Goal: Information Seeking & Learning: Understand process/instructions

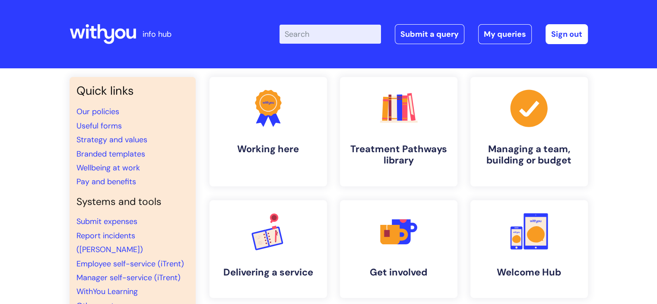
click at [310, 34] on input "Enter your search term here..." at bounding box center [330, 34] width 102 height 19
type input "bluelight"
click button "Search" at bounding box center [0, 0] width 0 height 0
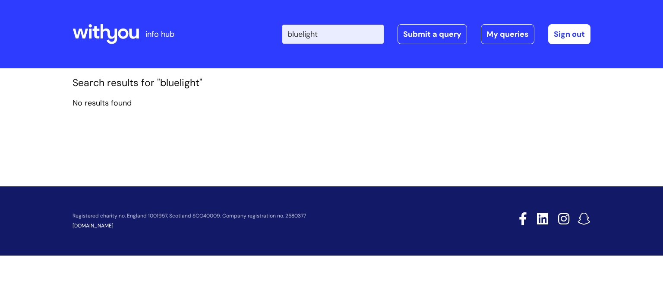
drag, startPoint x: 336, startPoint y: 34, endPoint x: 297, endPoint y: 36, distance: 38.9
click at [297, 36] on input "bluelight" at bounding box center [333, 34] width 102 height 19
click at [101, 31] on icon at bounding box center [109, 34] width 17 height 20
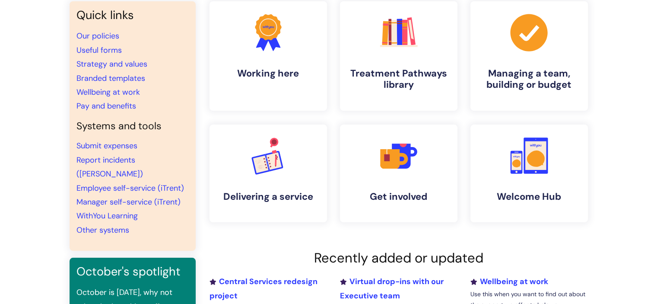
scroll to position [76, 0]
click at [124, 146] on link "Submit expenses" at bounding box center [106, 145] width 61 height 10
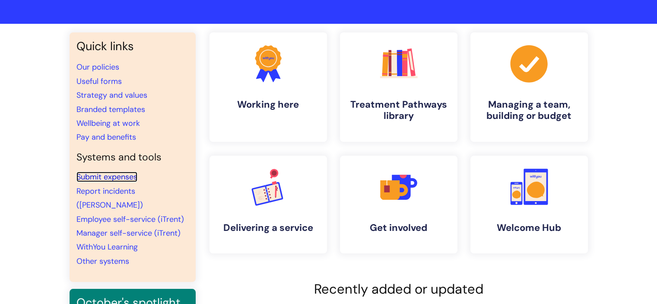
scroll to position [45, 0]
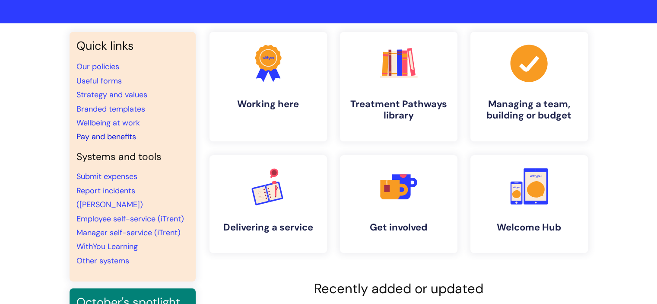
drag, startPoint x: 116, startPoint y: 137, endPoint x: 100, endPoint y: 137, distance: 16.0
click at [100, 137] on link "Pay and benefits" at bounding box center [106, 136] width 60 height 10
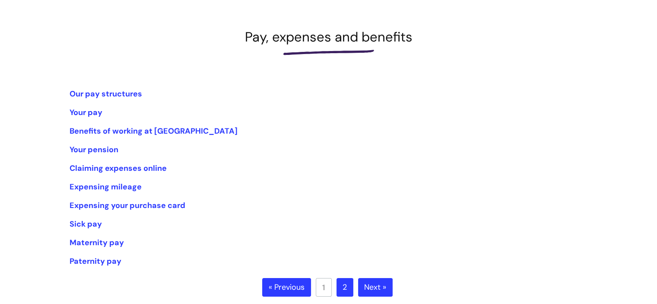
scroll to position [107, 0]
click at [152, 205] on link "Expensing your purchase card" at bounding box center [128, 205] width 116 height 10
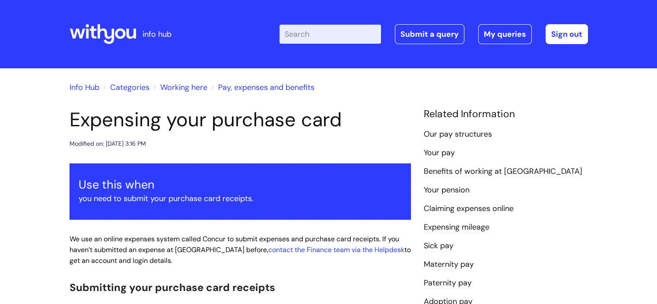
click at [178, 86] on link "Working here" at bounding box center [183, 87] width 47 height 10
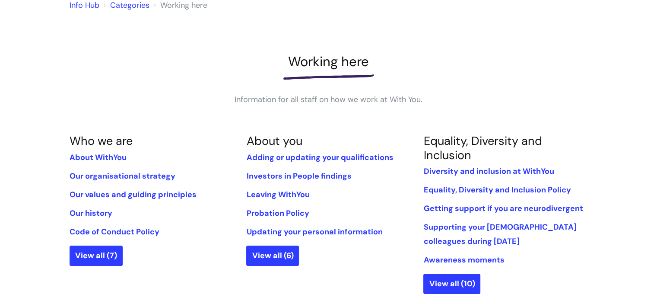
scroll to position [83, 0]
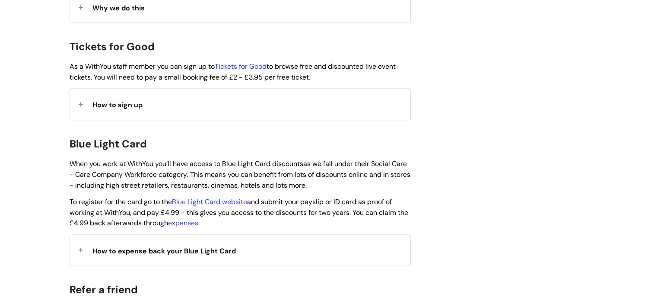
scroll to position [802, 0]
click at [152, 247] on span "How to expense back your Blue Light Card" at bounding box center [163, 251] width 143 height 9
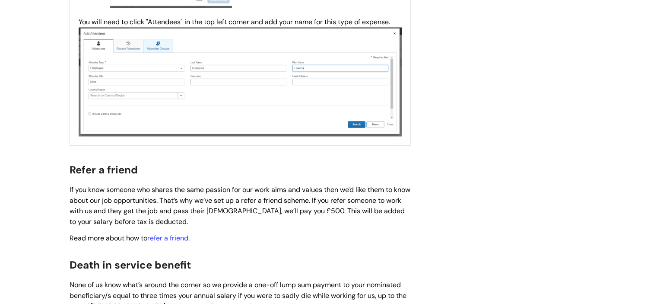
scroll to position [1586, 0]
